Goal: Find specific page/section: Find specific page/section

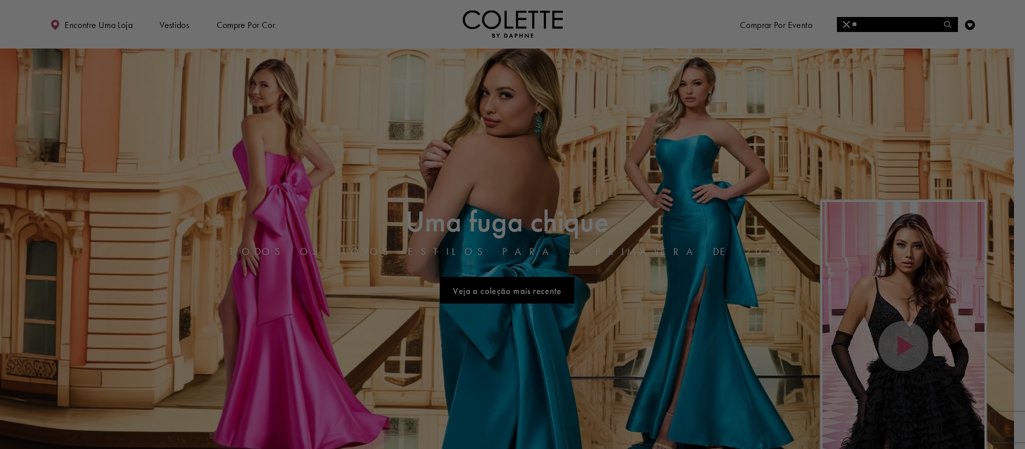
click at [855, 21] on div at bounding box center [517, 227] width 1035 height 454
drag, startPoint x: 871, startPoint y: 24, endPoint x: 820, endPoint y: 65, distance: 64.8
click at [862, 32] on div at bounding box center [517, 227] width 1035 height 454
drag, startPoint x: 890, startPoint y: 17, endPoint x: 886, endPoint y: 20, distance: 5.7
click at [889, 17] on div at bounding box center [517, 227] width 1035 height 454
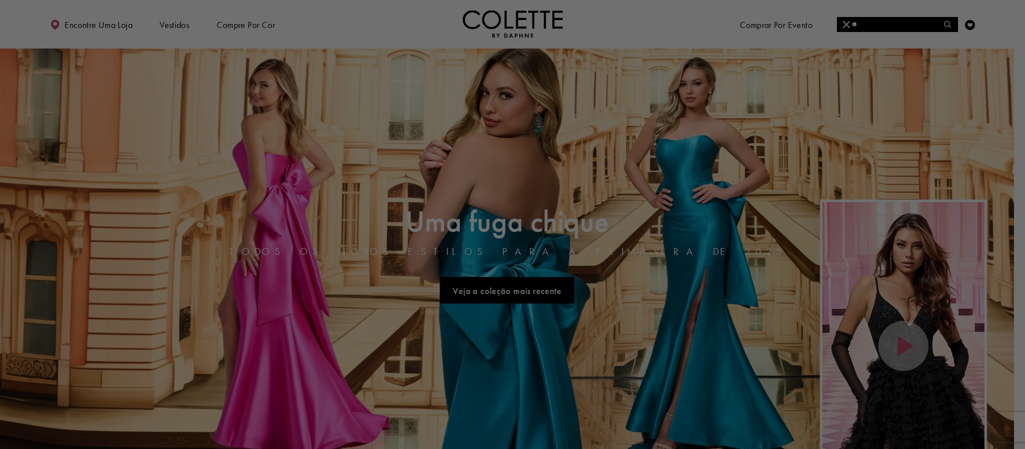
click at [883, 23] on div at bounding box center [517, 227] width 1035 height 454
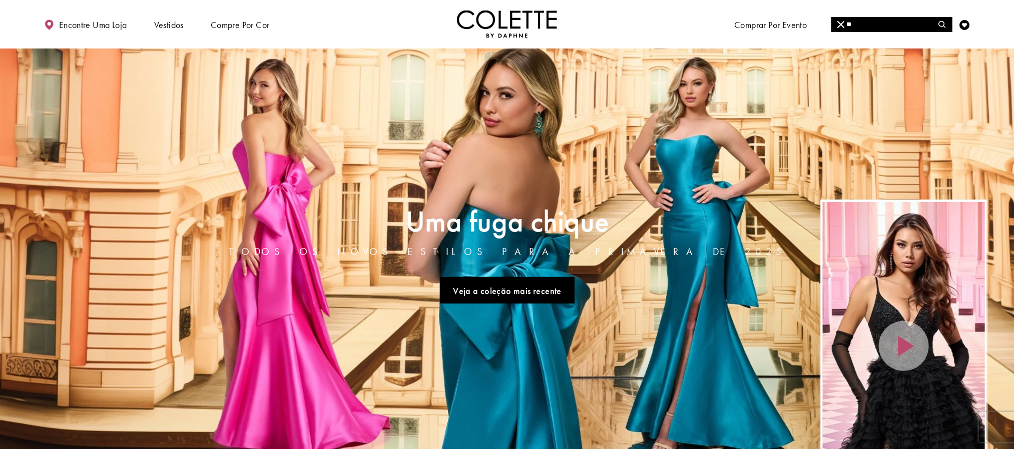
click at [895, 17] on input "**" at bounding box center [891, 24] width 121 height 15
click at [889, 38] on div "Colette by [PERSON_NAME] CL8405" at bounding box center [891, 57] width 119 height 48
type input "**********"
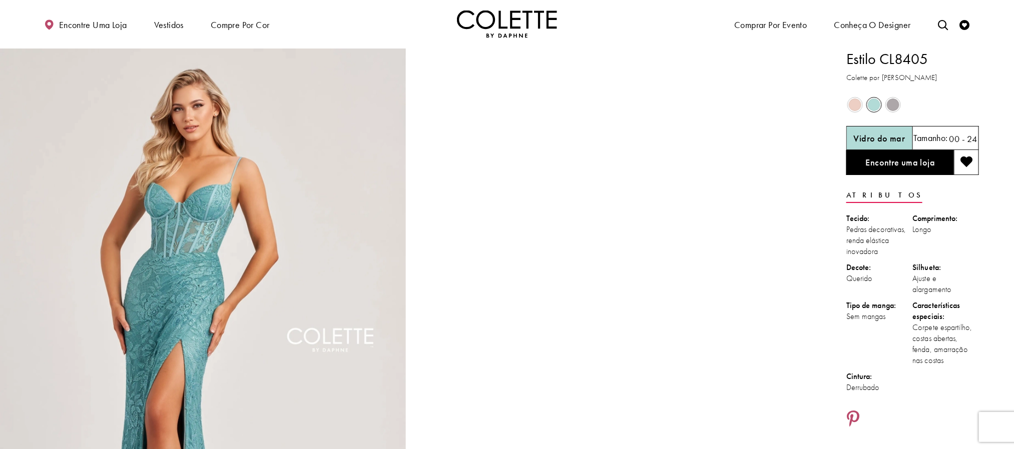
drag, startPoint x: 974, startPoint y: 78, endPoint x: 935, endPoint y: 59, distance: 43.4
click at [970, 77] on h3 "Colette por Daphne" at bounding box center [912, 78] width 133 height 12
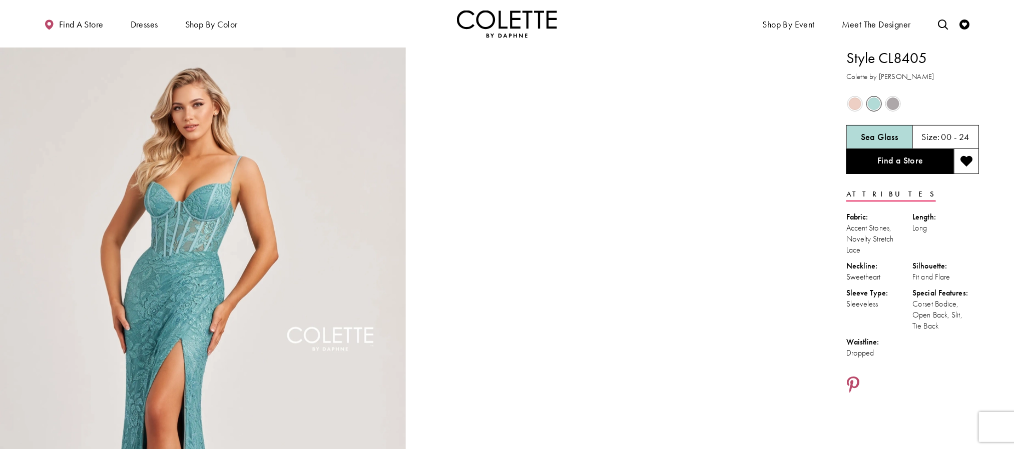
click at [861, 101] on span "Product color controls state depends on size chosen" at bounding box center [855, 104] width 13 height 13
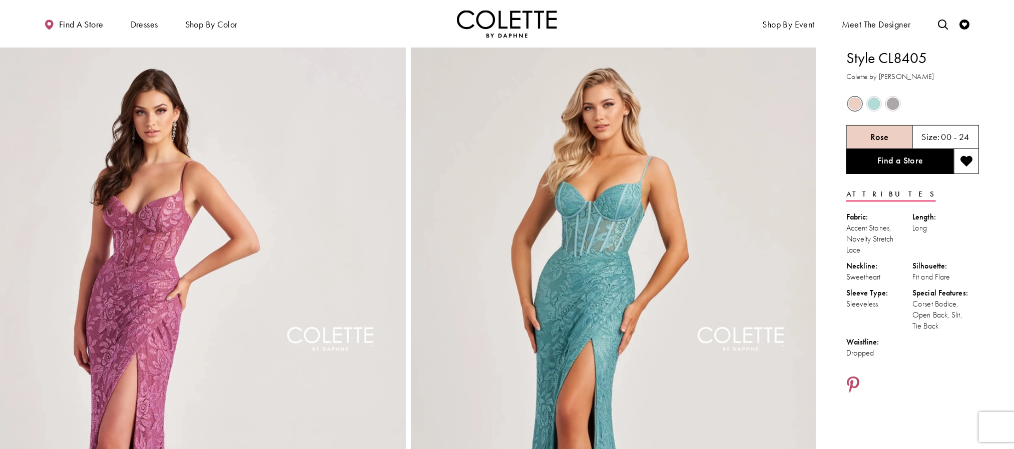
click at [891, 104] on span "Product color controls state depends on size chosen" at bounding box center [893, 104] width 13 height 13
